Goal: Communication & Community: Participate in discussion

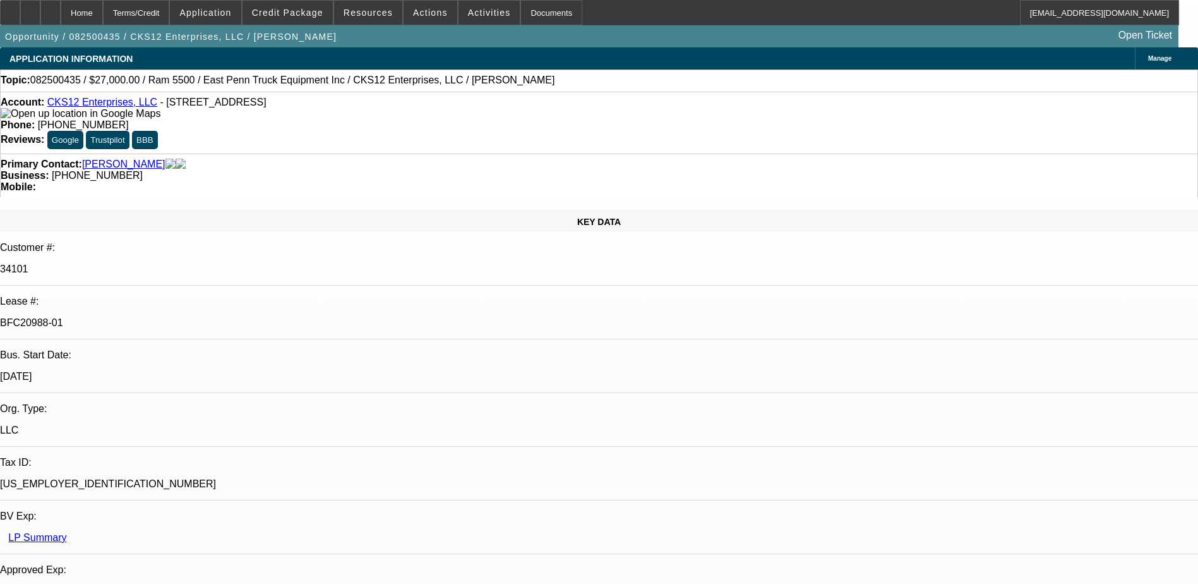
select select "0"
select select "2"
select select "0.1"
select select "0"
select select "2"
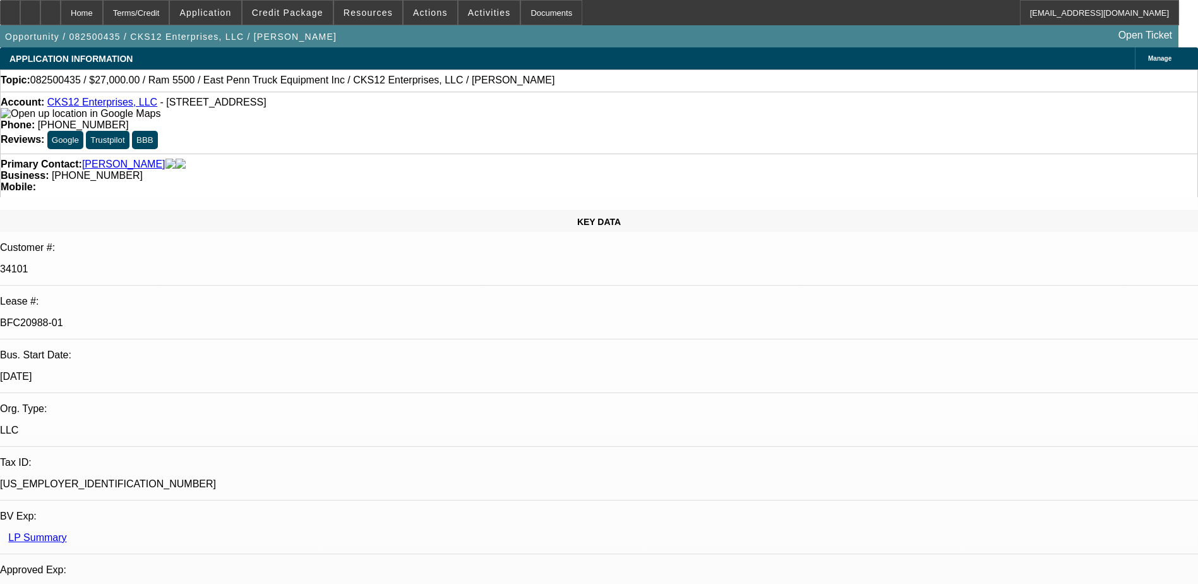
select select "0.1"
select select "0.15"
select select "0.1"
select select "0"
select select "2"
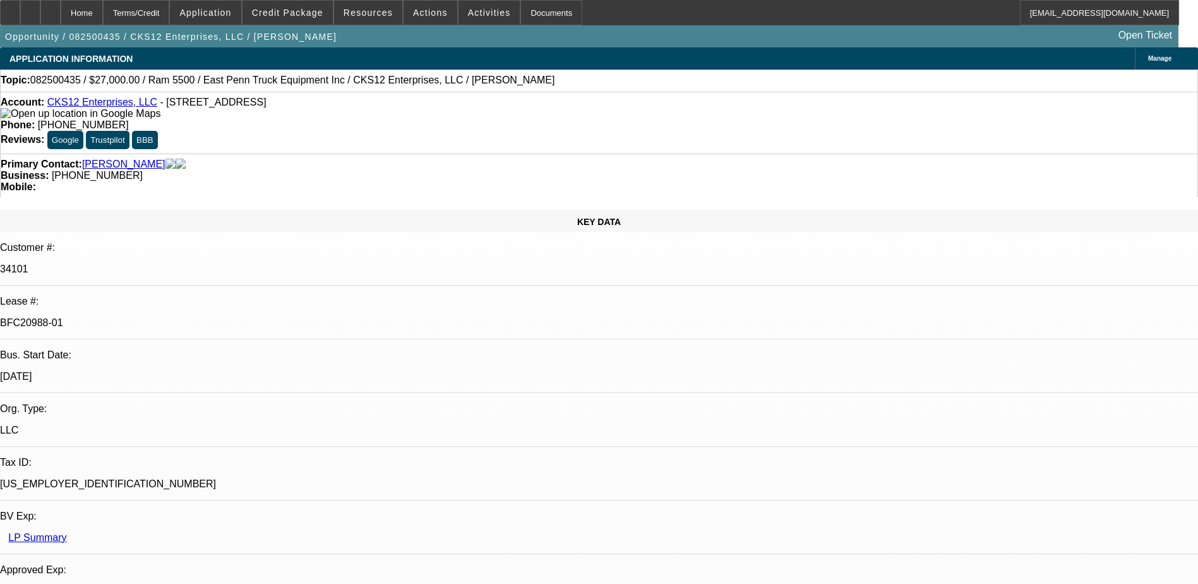
select select "0.1"
select select "1"
select select "2"
select select "4"
select select "1"
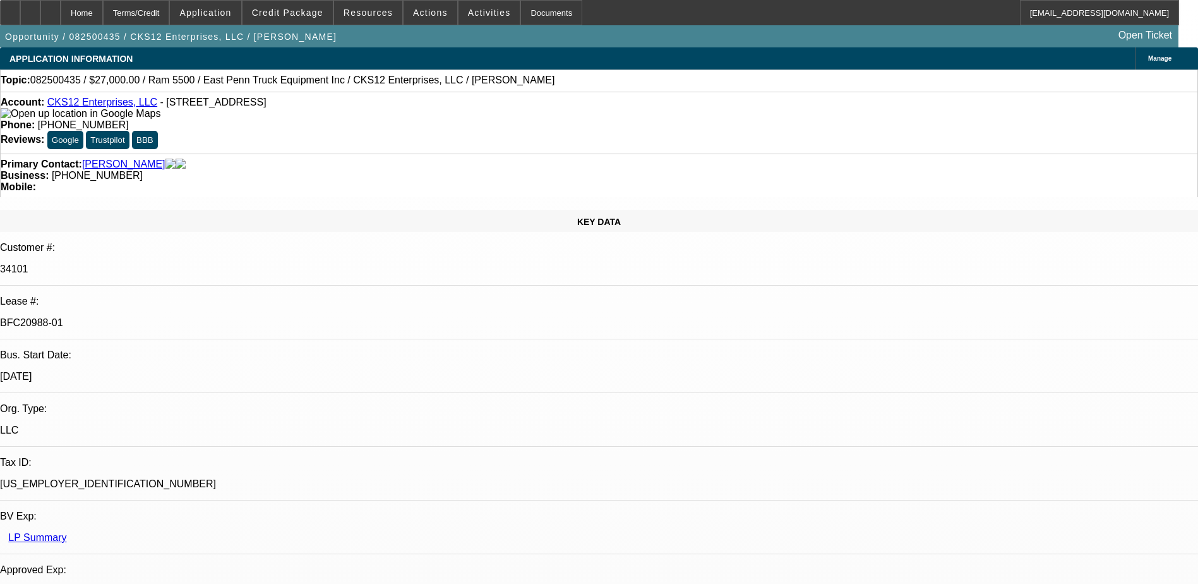
select select "2"
select select "4"
select select "1"
select select "2"
select select "4"
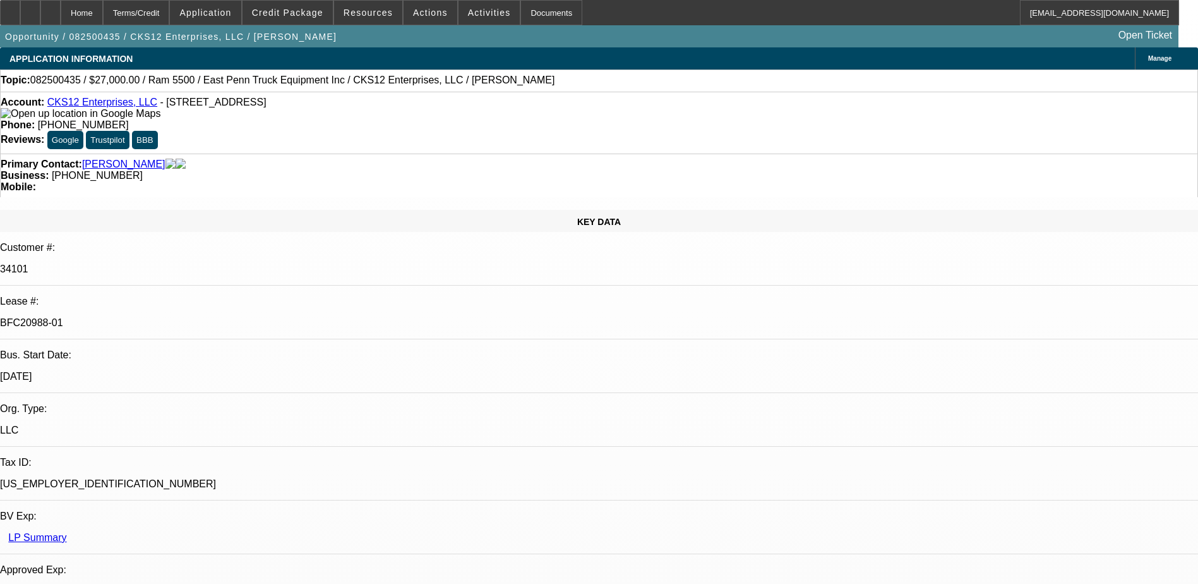
select select "1"
select select "2"
select select "4"
drag, startPoint x: 837, startPoint y: 448, endPoint x: 944, endPoint y: 470, distance: 109.7
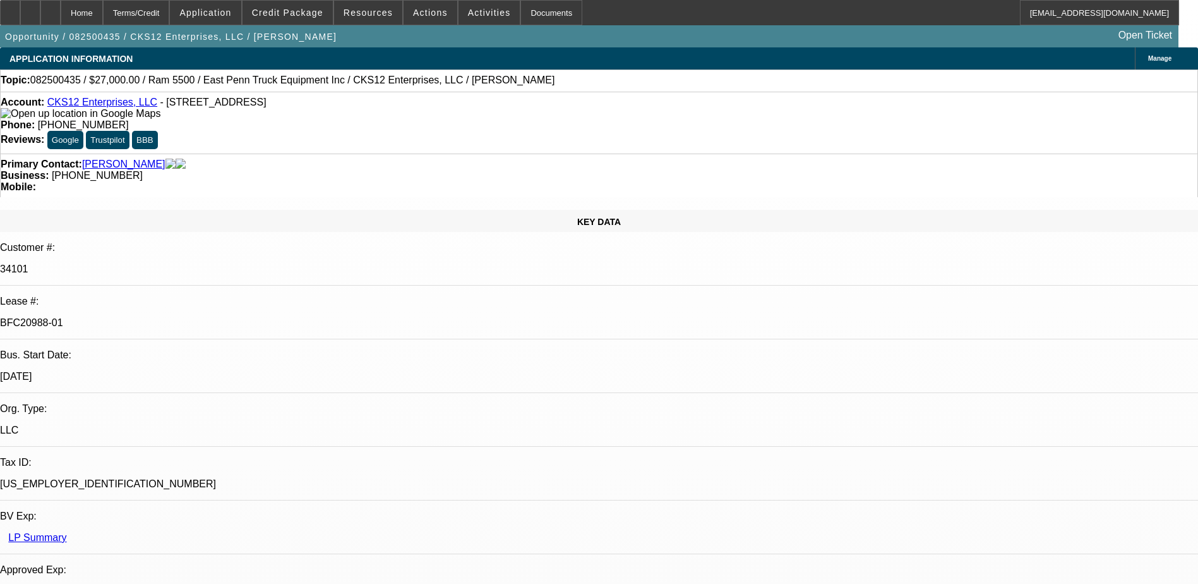
drag, startPoint x: 944, startPoint y: 470, endPoint x: 887, endPoint y: 472, distance: 57.5
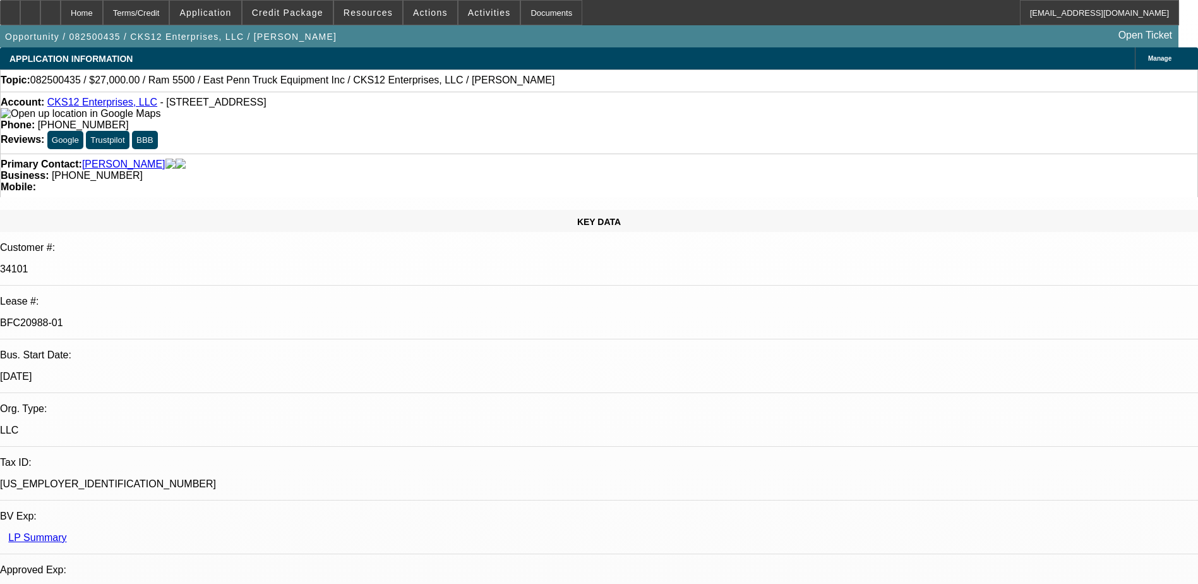
drag, startPoint x: 849, startPoint y: 447, endPoint x: 849, endPoint y: 477, distance: 30.3
drag, startPoint x: 838, startPoint y: 445, endPoint x: 901, endPoint y: 443, distance: 62.5
drag, startPoint x: 901, startPoint y: 443, endPoint x: 917, endPoint y: 473, distance: 34.5
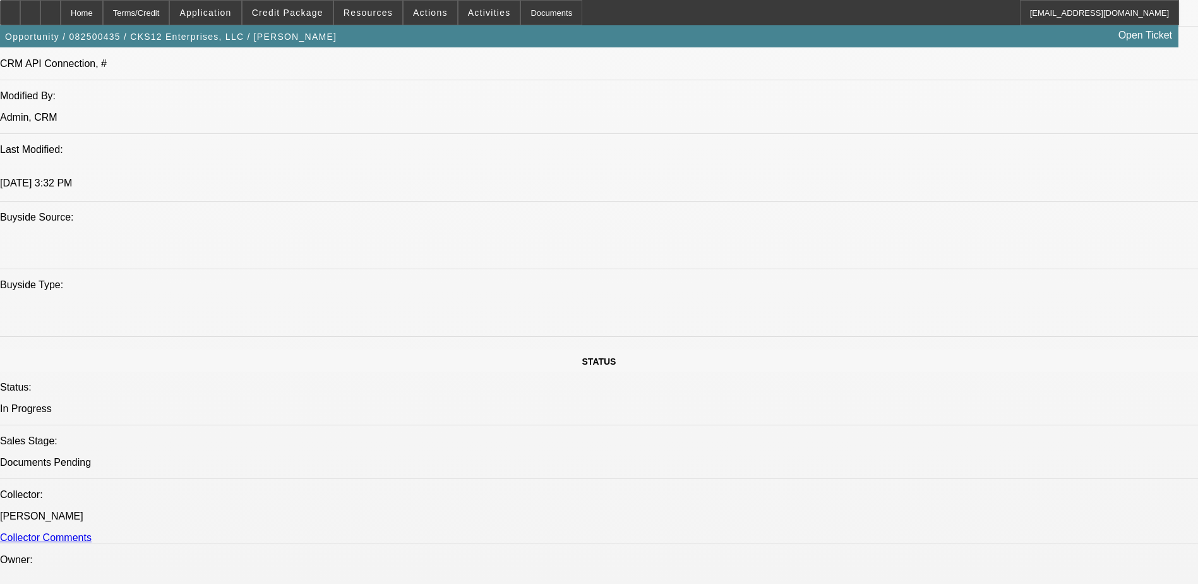
scroll to position [931, 0]
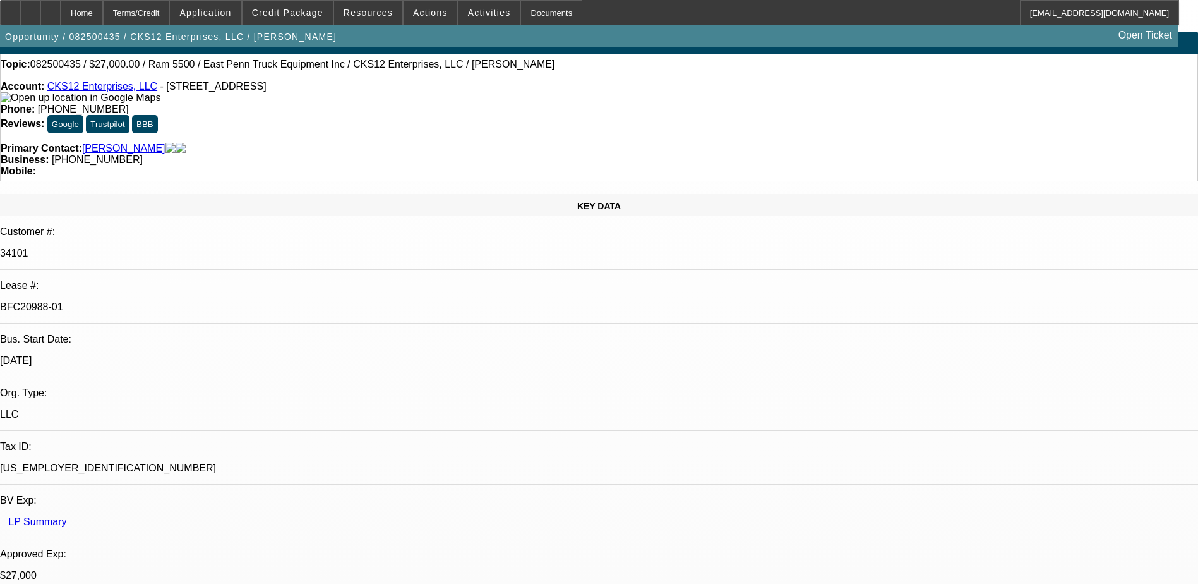
scroll to position [0, 0]
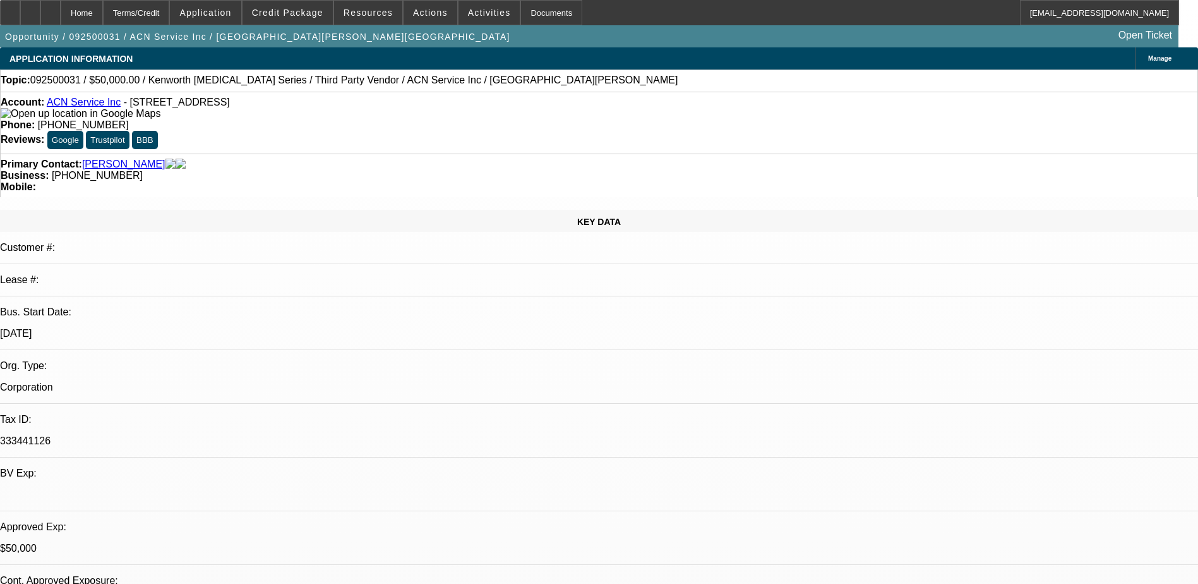
select select "0"
select select "2"
select select "0.1"
select select "0"
select select "2"
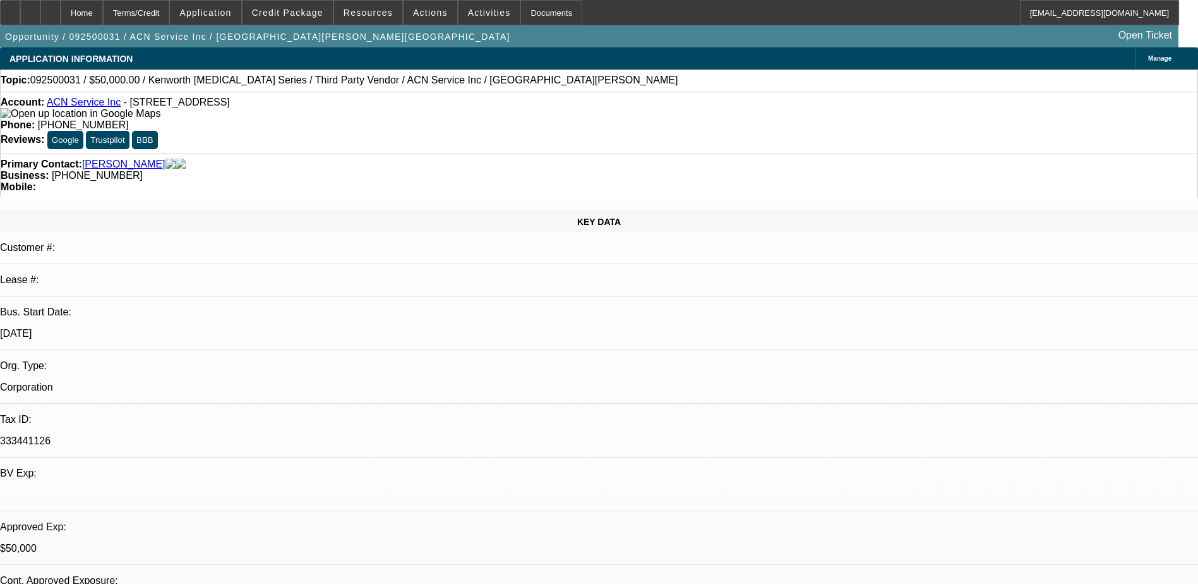
select select "0.1"
select select "0"
select select "2"
select select "0.1"
select select "0"
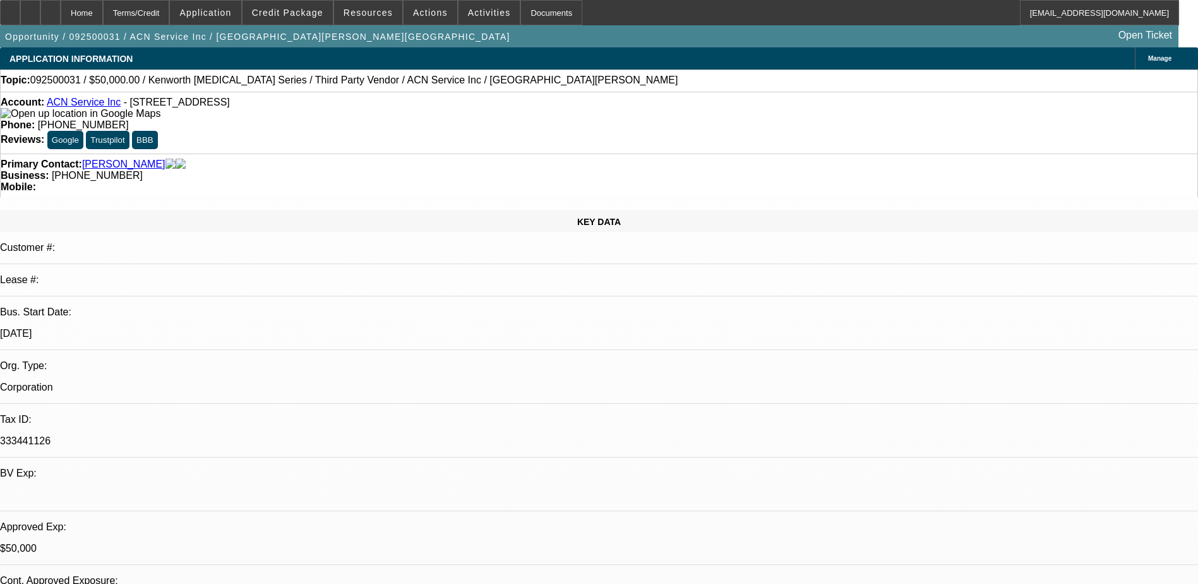
select select "0"
select select "0.1"
select select "1"
select select "2"
select select "4"
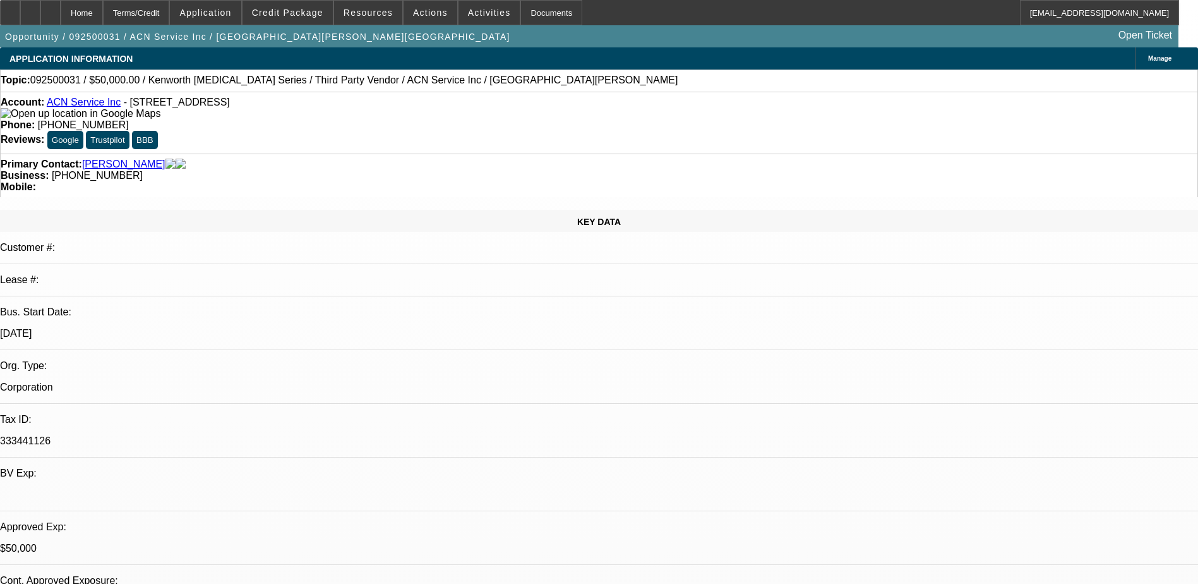
select select "1"
select select "2"
select select "4"
select select "1"
select select "2"
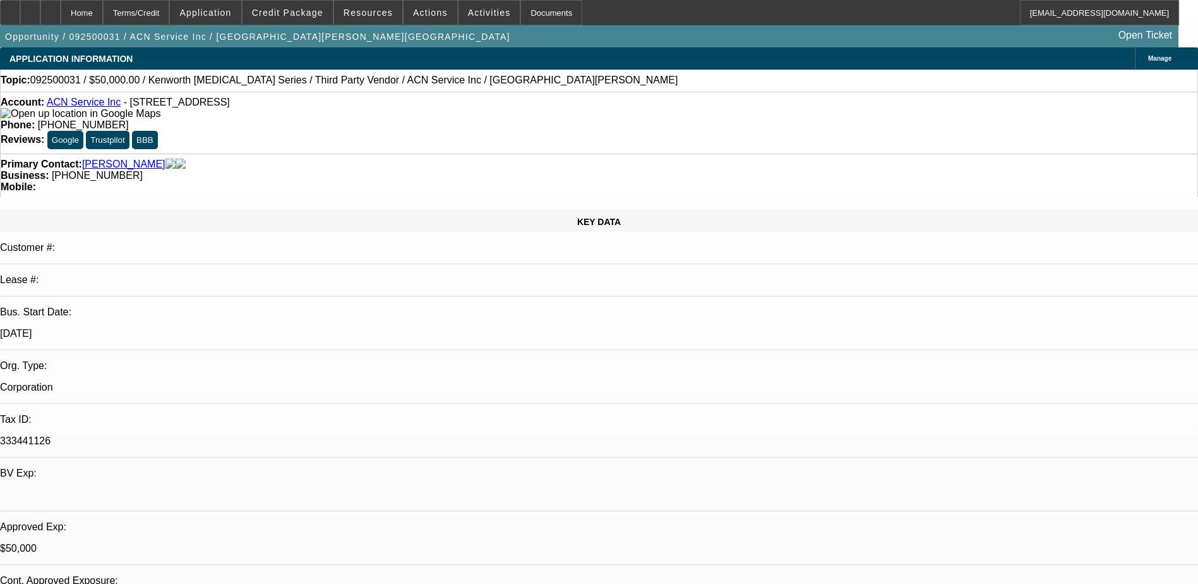
select select "4"
select select "1"
select select "4"
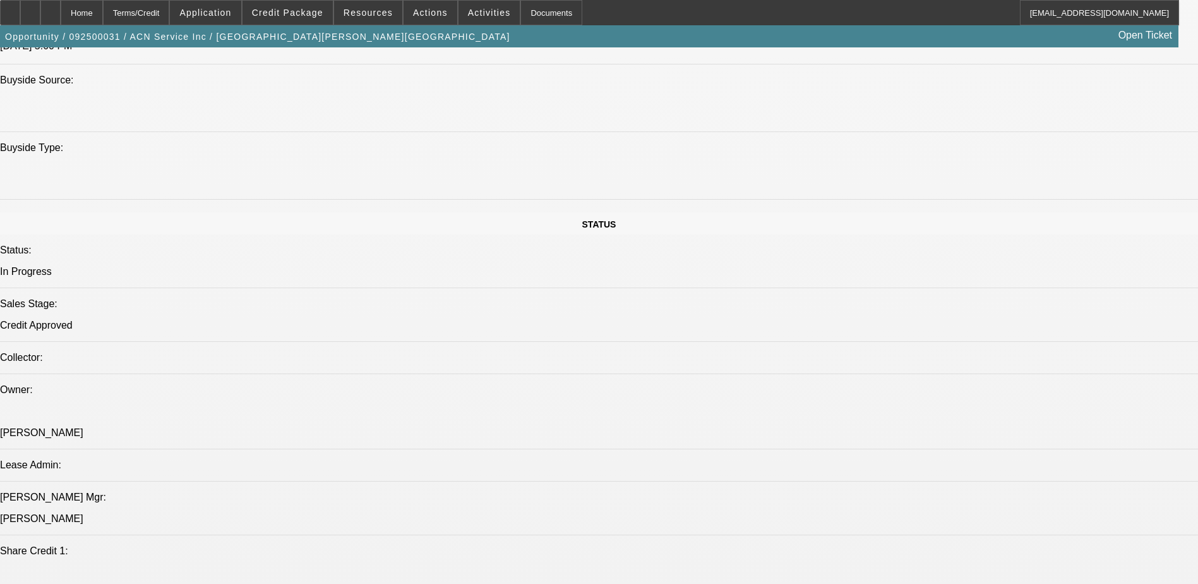
scroll to position [1389, 0]
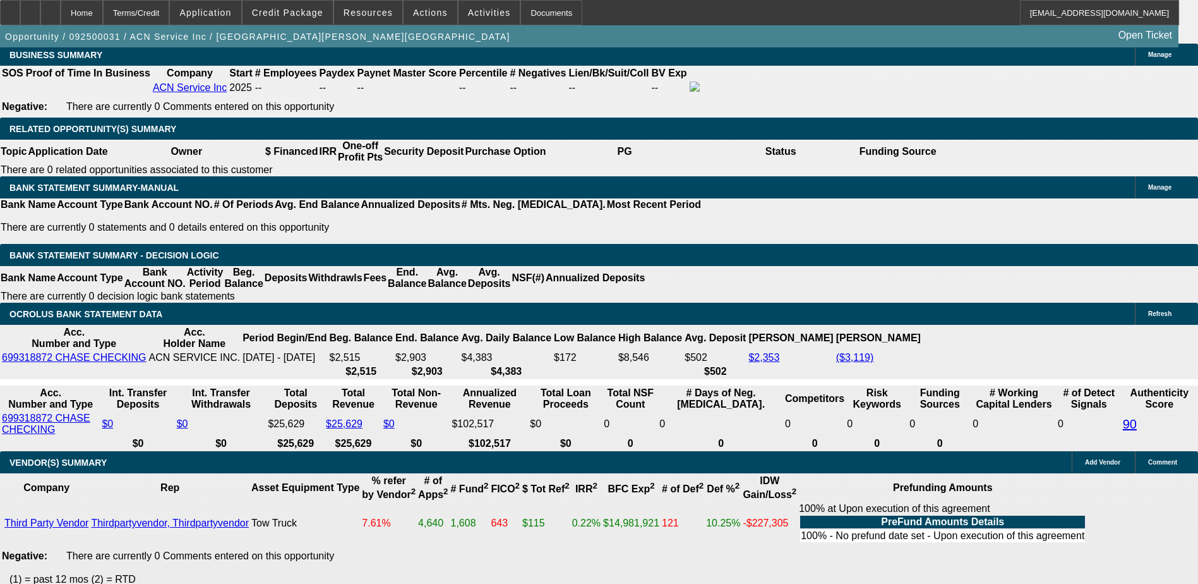
scroll to position [1958, 0]
